Goal: Register for event/course

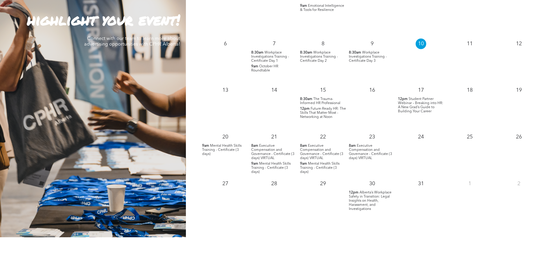
scroll to position [441, 0]
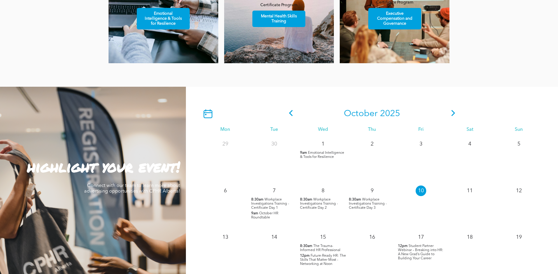
click at [456, 116] on icon at bounding box center [453, 113] width 9 height 6
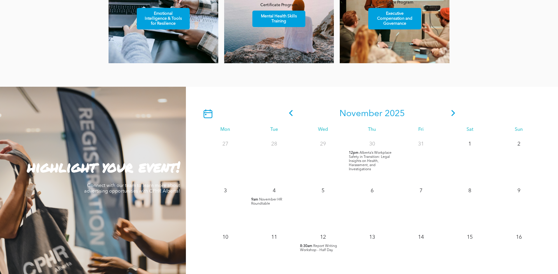
scroll to position [588, 0]
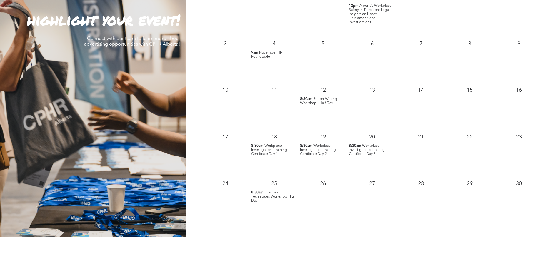
click at [259, 150] on span "Workplace Investigations Training - Certificate Day 1" at bounding box center [270, 150] width 38 height 12
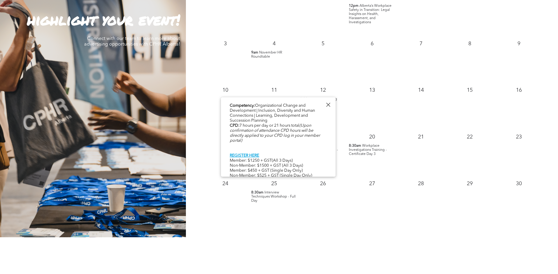
scroll to position [303, 0]
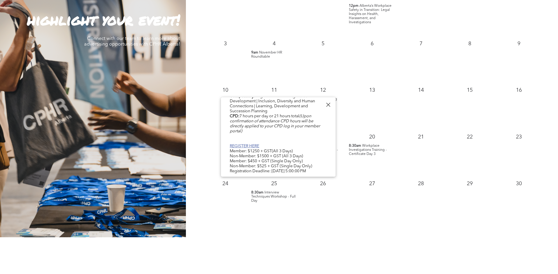
click at [252, 144] on link "REGISTER HERE" at bounding box center [244, 146] width 29 height 4
click at [405, 197] on div "28" at bounding box center [421, 199] width 49 height 47
click at [327, 104] on div at bounding box center [328, 105] width 8 height 8
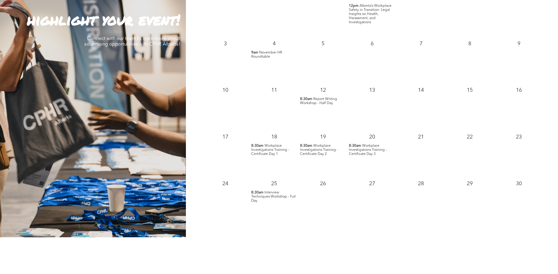
click at [258, 148] on span "Workplace Investigations Training - Certificate Day 1" at bounding box center [270, 150] width 38 height 12
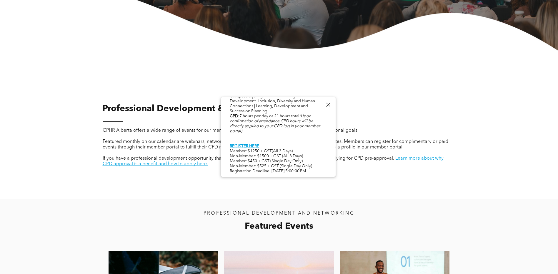
scroll to position [0, 0]
